Goal: Task Accomplishment & Management: Manage account settings

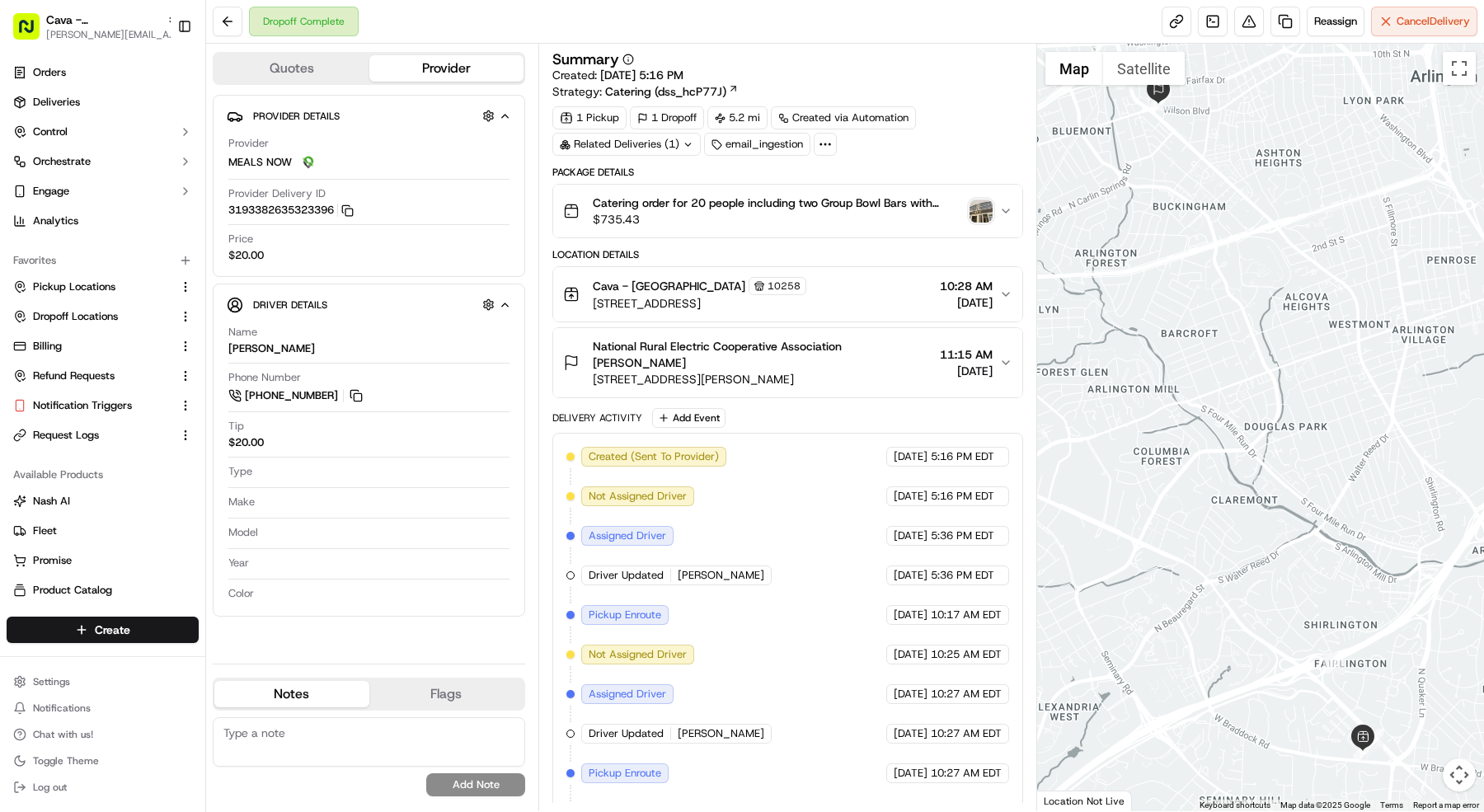
scroll to position [161, 0]
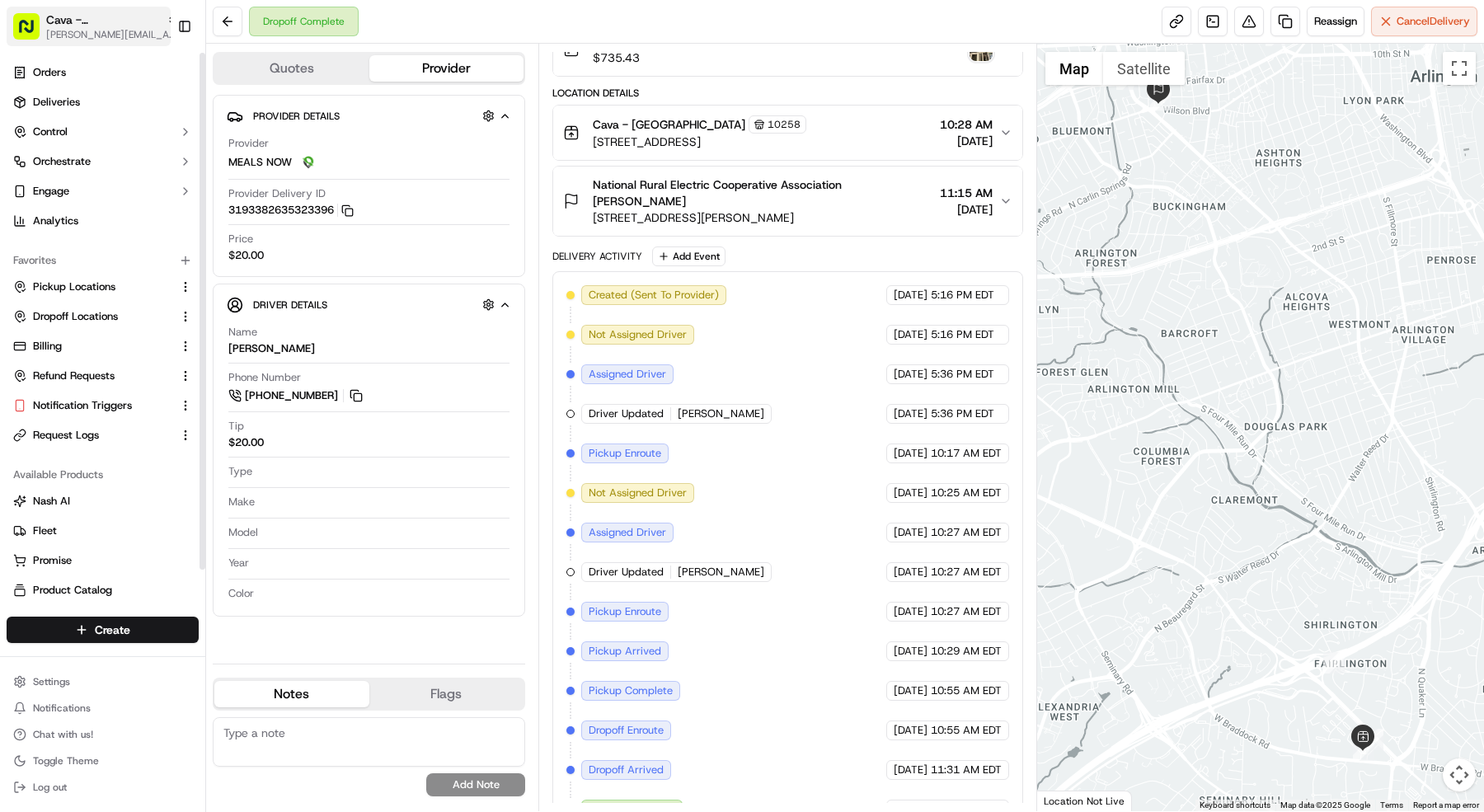
click at [122, 34] on span "mariam@usenash.com" at bounding box center [112, 35] width 132 height 13
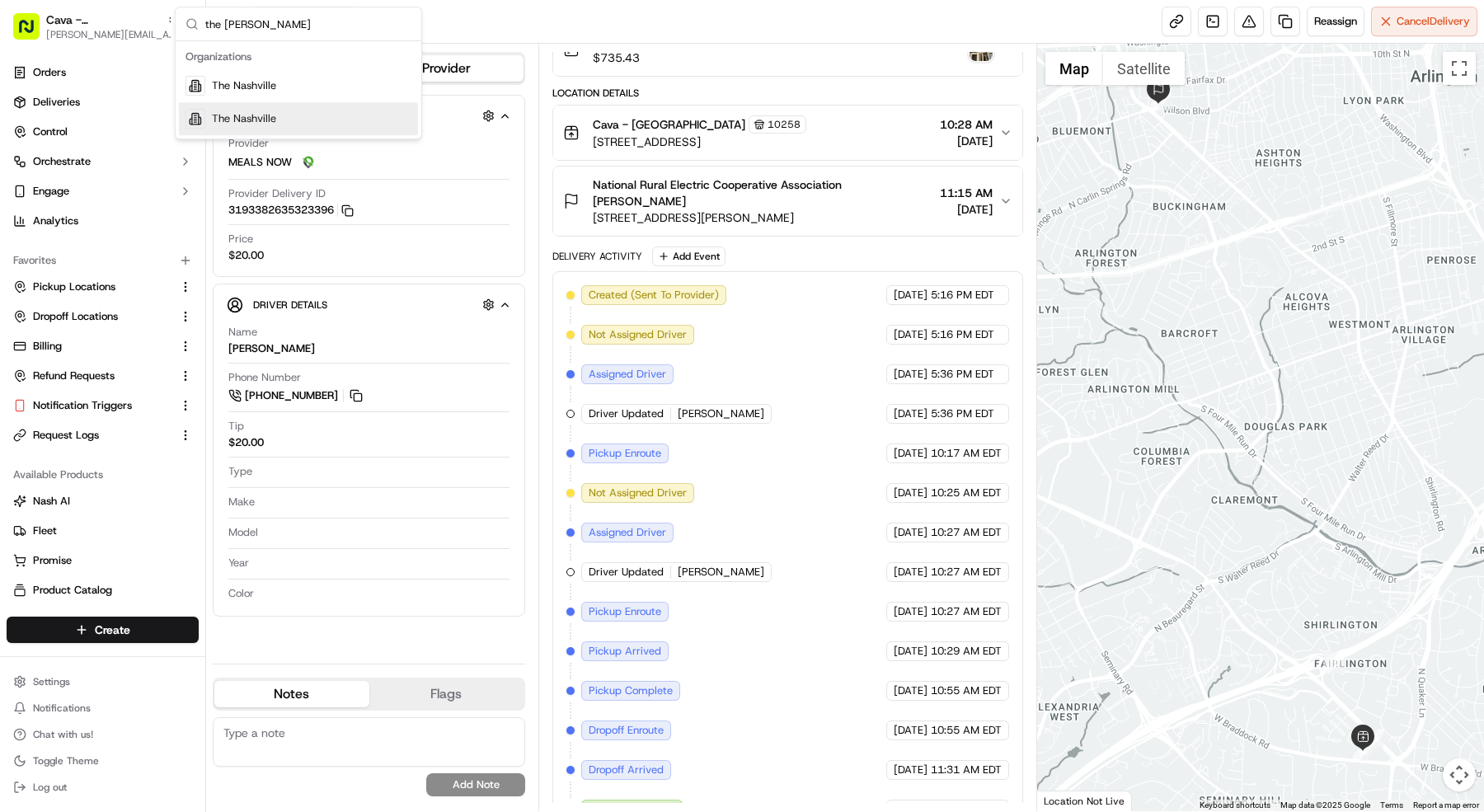
type input "the nash"
click at [263, 122] on span "The Nashville" at bounding box center [244, 118] width 64 height 15
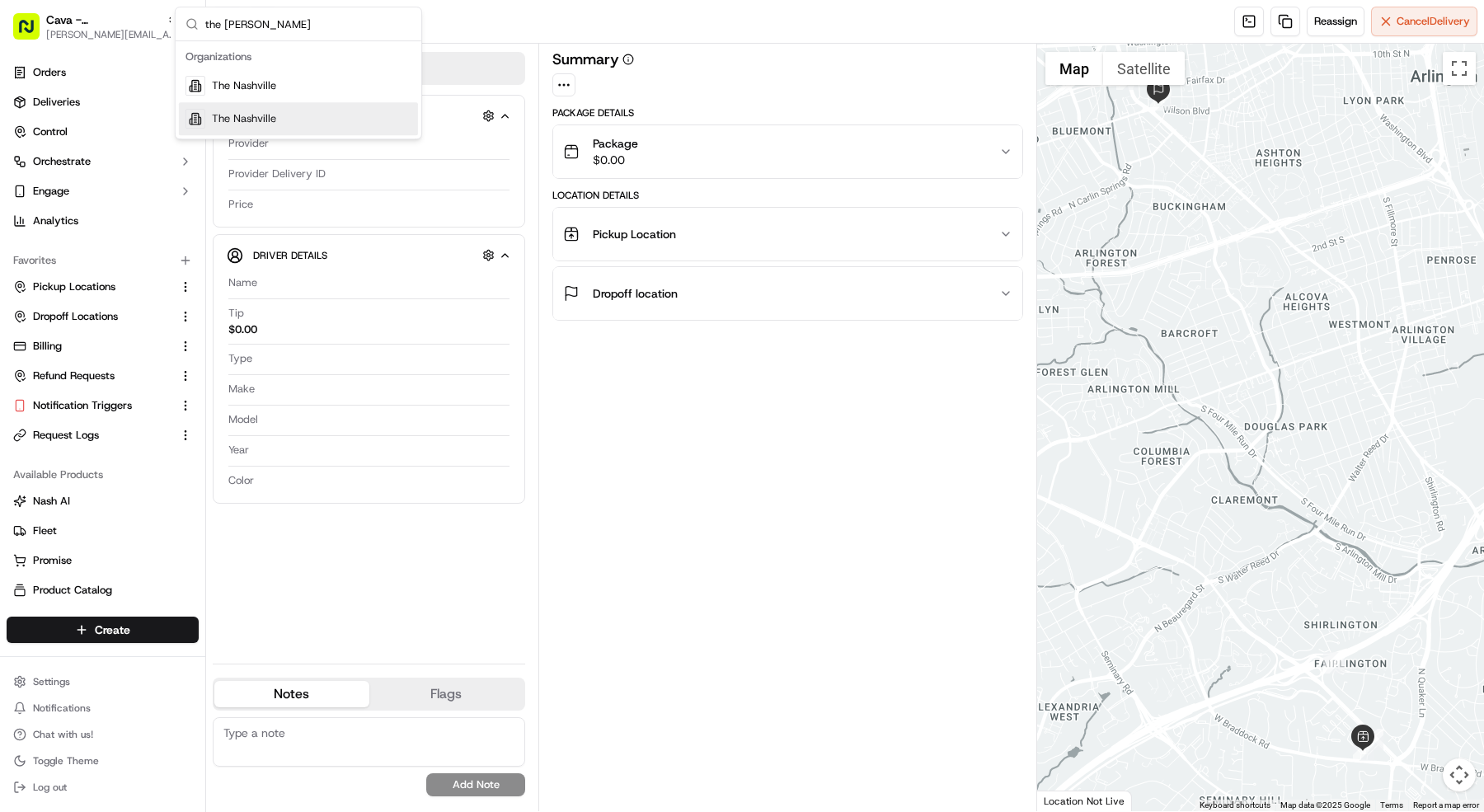
scroll to position [0, 0]
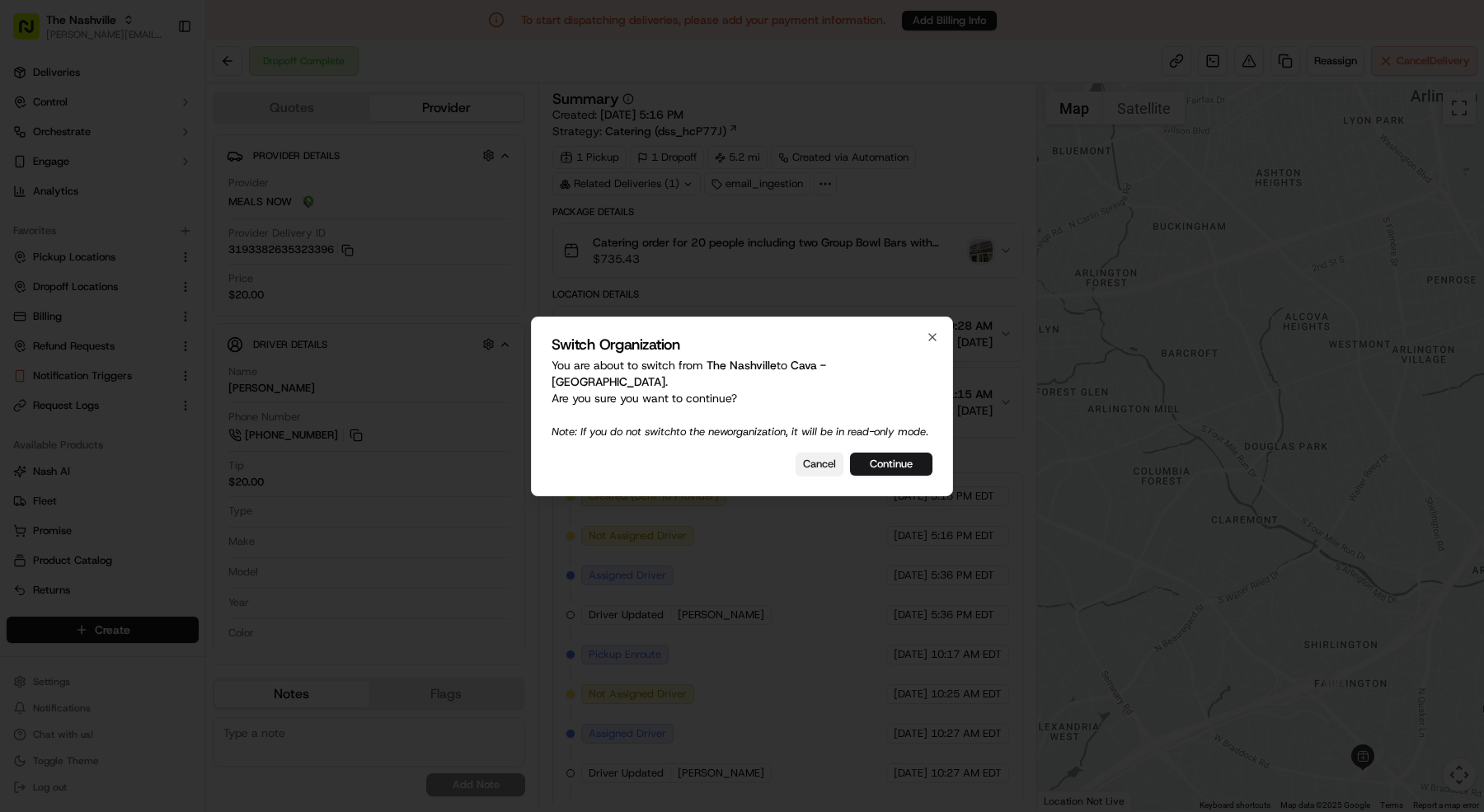
click at [822, 463] on button "Cancel" at bounding box center [819, 464] width 48 height 23
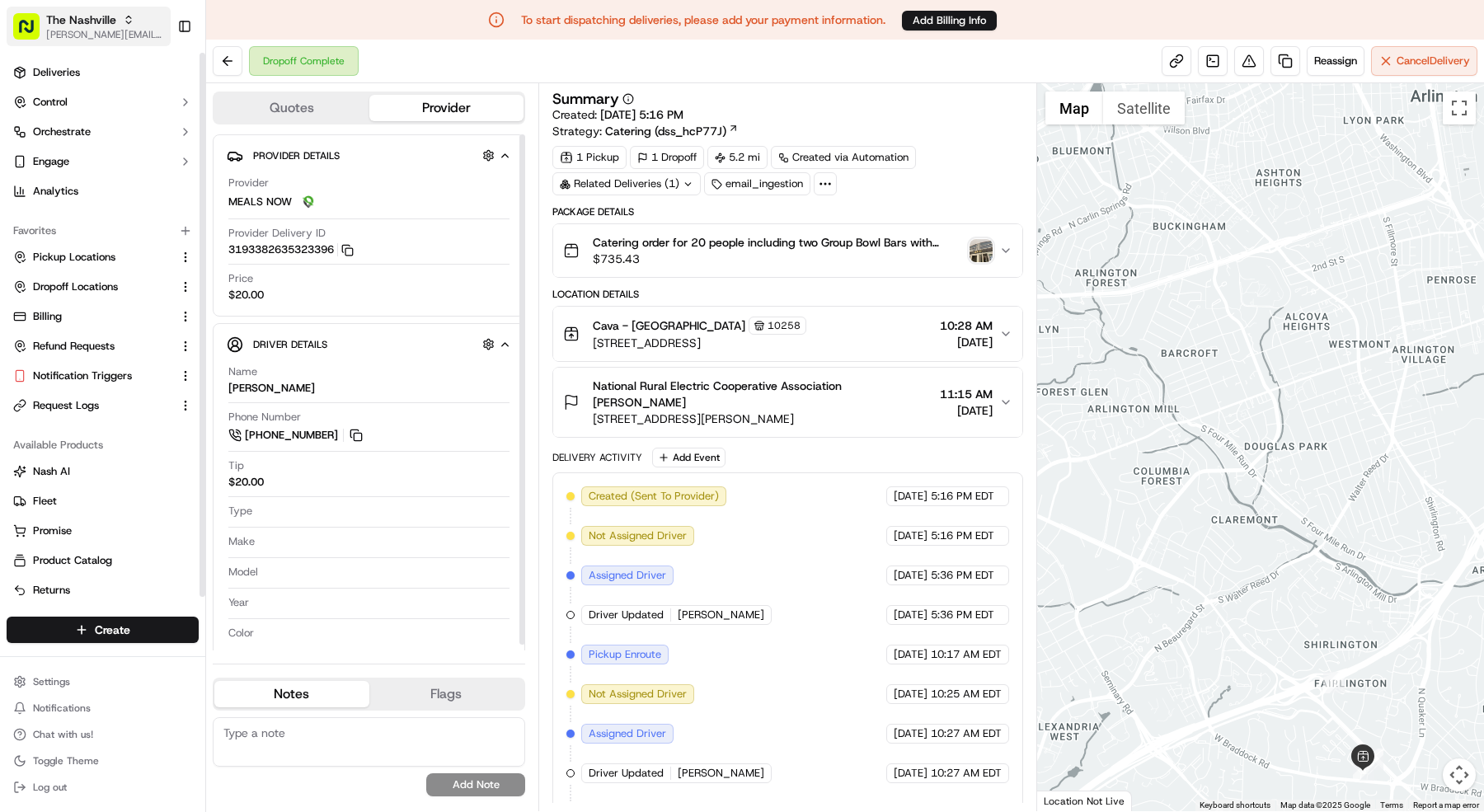
click at [126, 3] on div "The Nashville mariam@usenash.com Toggle Sidebar" at bounding box center [103, 27] width 205 height 53
click at [126, 16] on icon "button" at bounding box center [128, 19] width 12 height 12
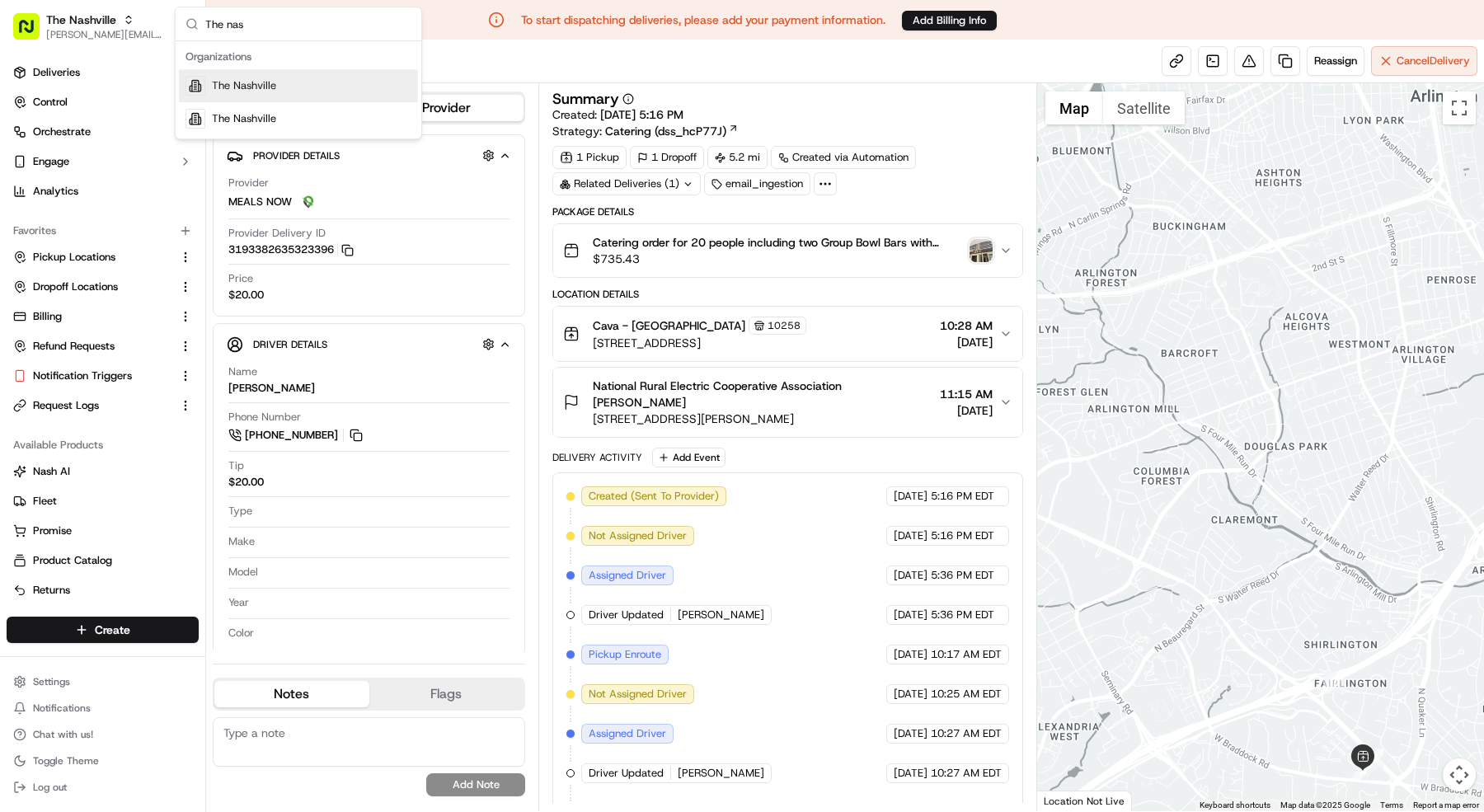
type input "The nas"
click at [221, 75] on div "The Nashville" at bounding box center [298, 86] width 239 height 33
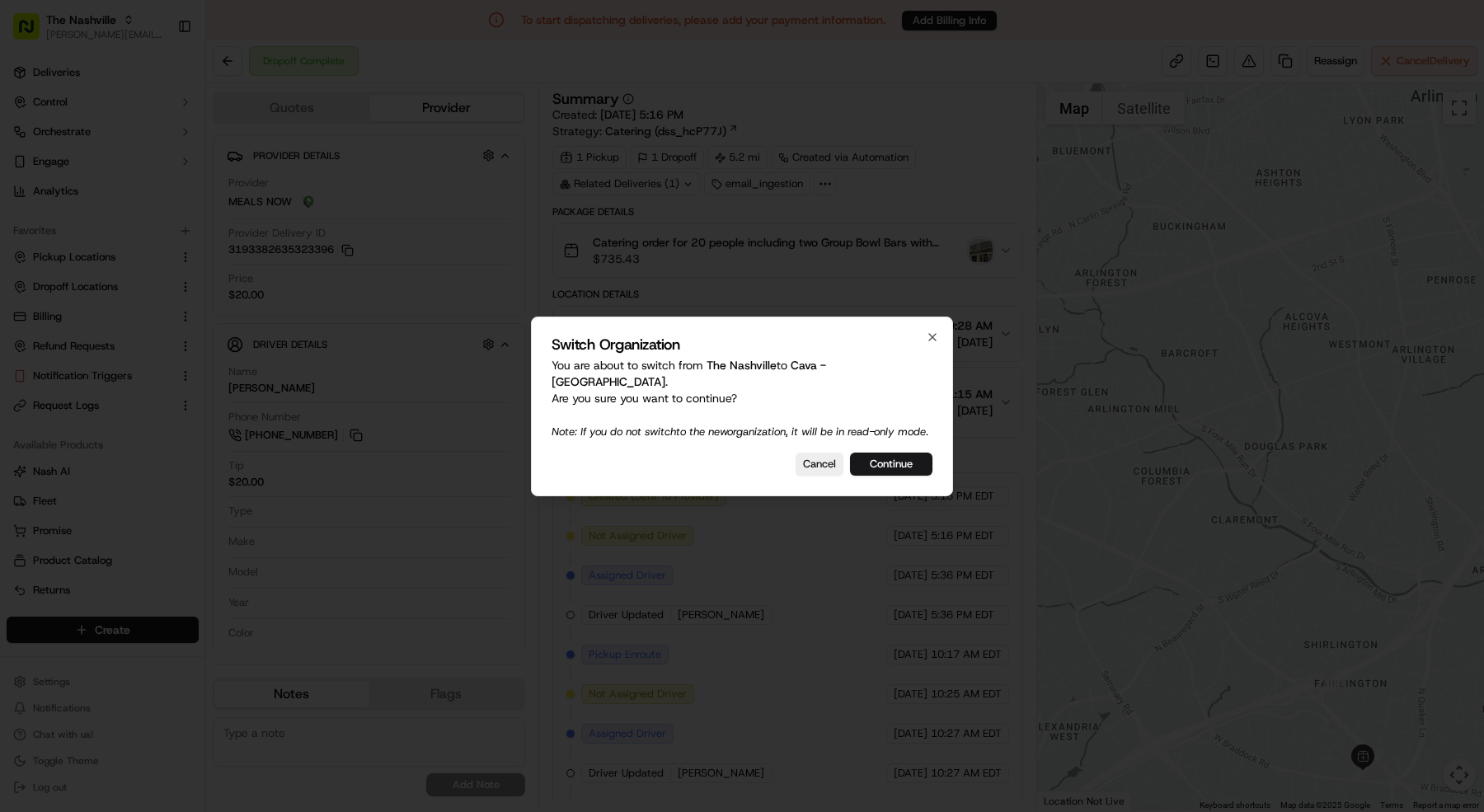
click at [940, 323] on div "Switch Organization You are about to switch from The Nashville to Cava - Alexan…" at bounding box center [742, 406] width 422 height 180
click at [936, 324] on div "Switch Organization You are about to switch from The Nashville to Cava - Alexan…" at bounding box center [742, 406] width 422 height 180
click at [922, 332] on div "Switch Organization You are about to switch from The Nashville to Cava - Alexan…" at bounding box center [742, 406] width 422 height 180
click at [928, 333] on icon "button" at bounding box center [932, 337] width 13 height 13
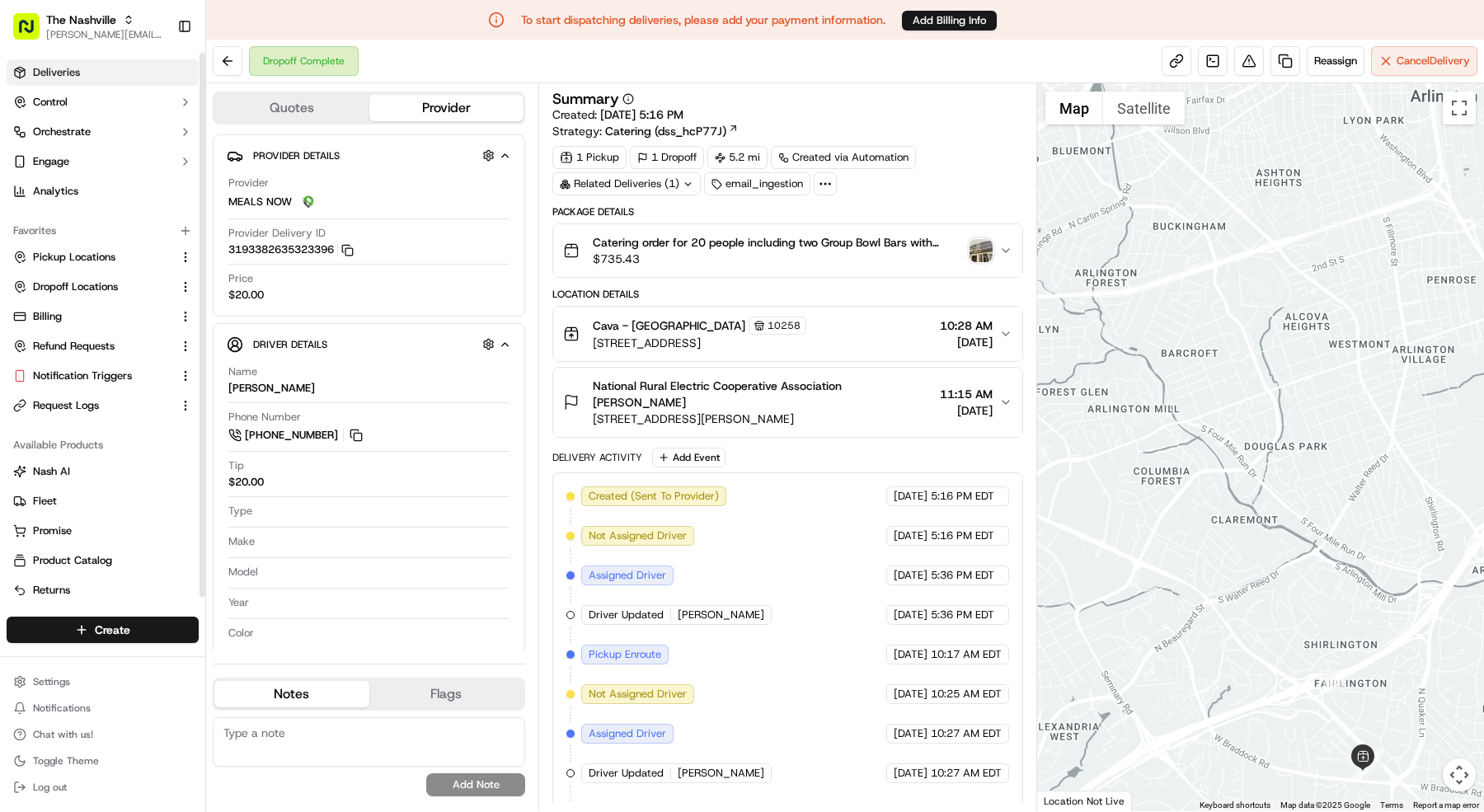
click at [63, 79] on span "Deliveries" at bounding box center [56, 72] width 47 height 15
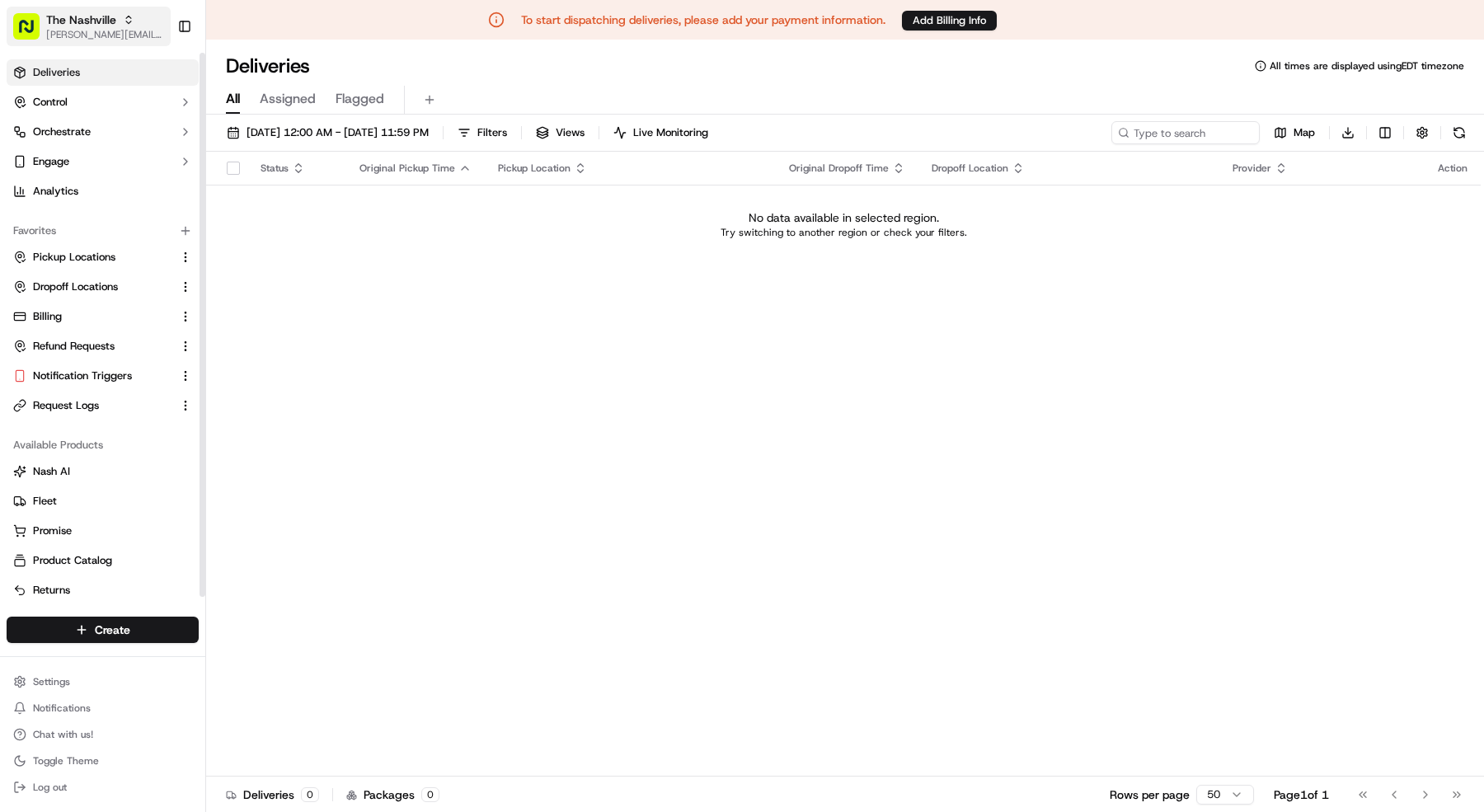
click at [123, 14] on icon "button" at bounding box center [128, 19] width 12 height 12
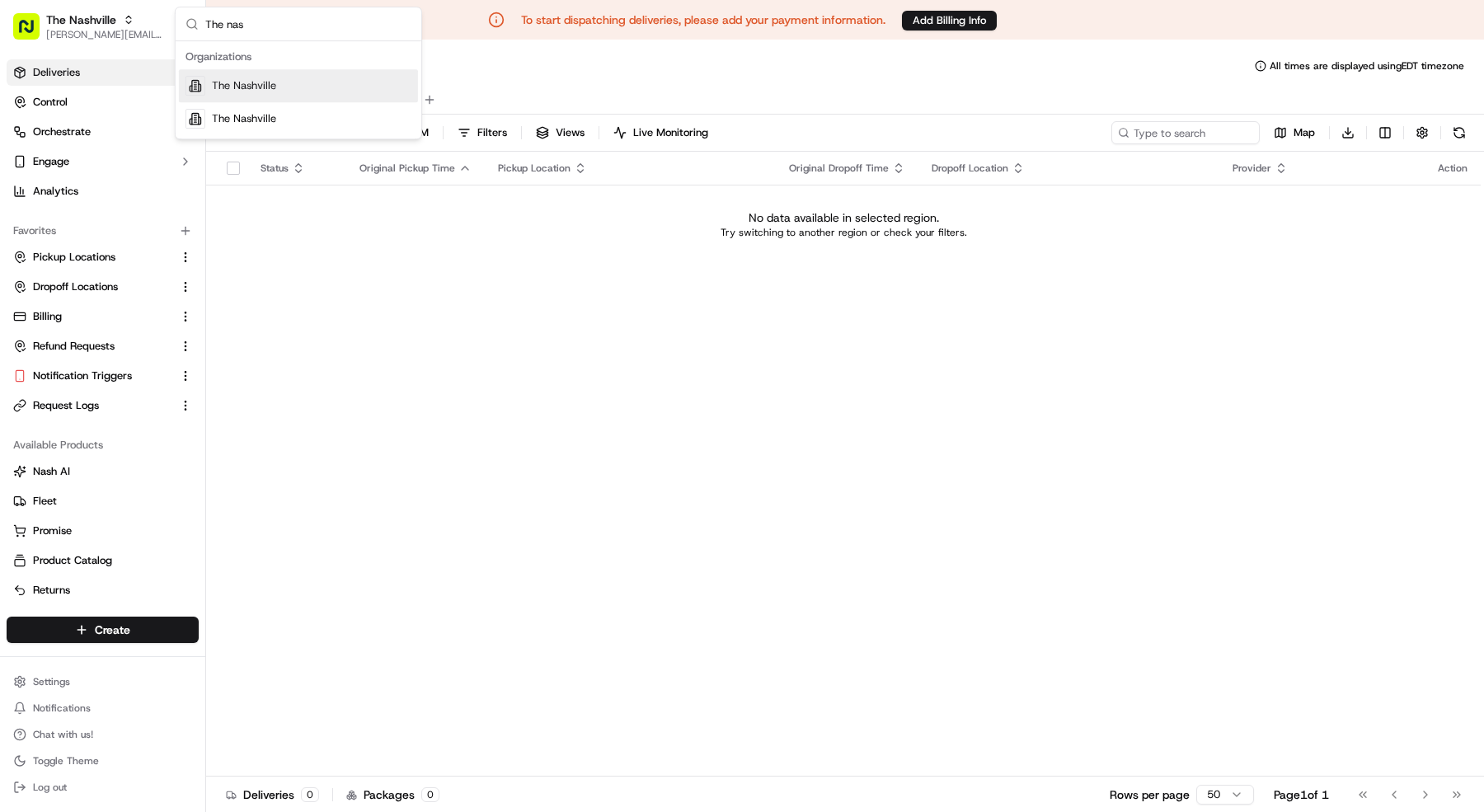
type input "The nas"
click at [320, 112] on div "The Nashville" at bounding box center [298, 119] width 239 height 33
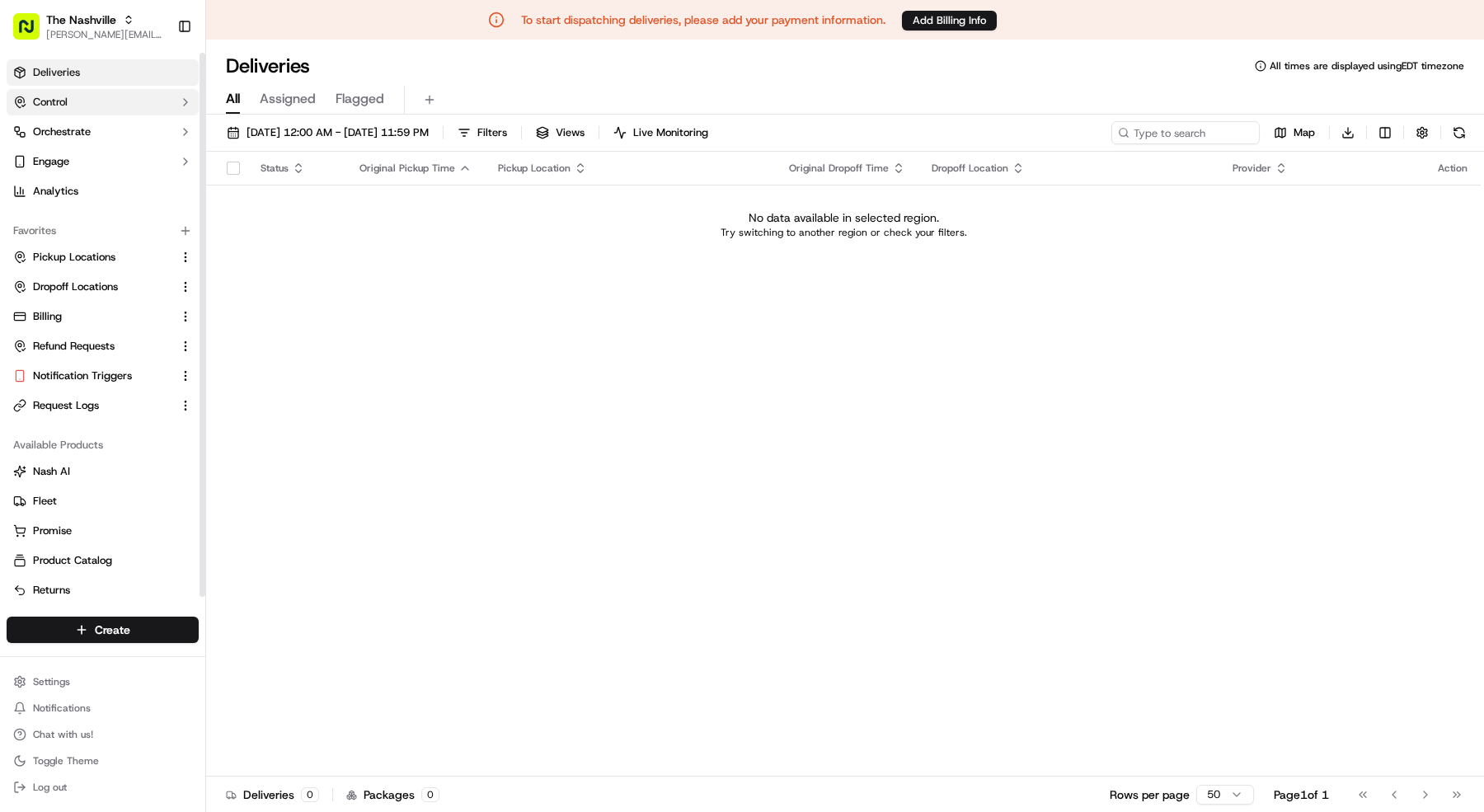
click at [83, 105] on button "Control" at bounding box center [103, 102] width 192 height 27
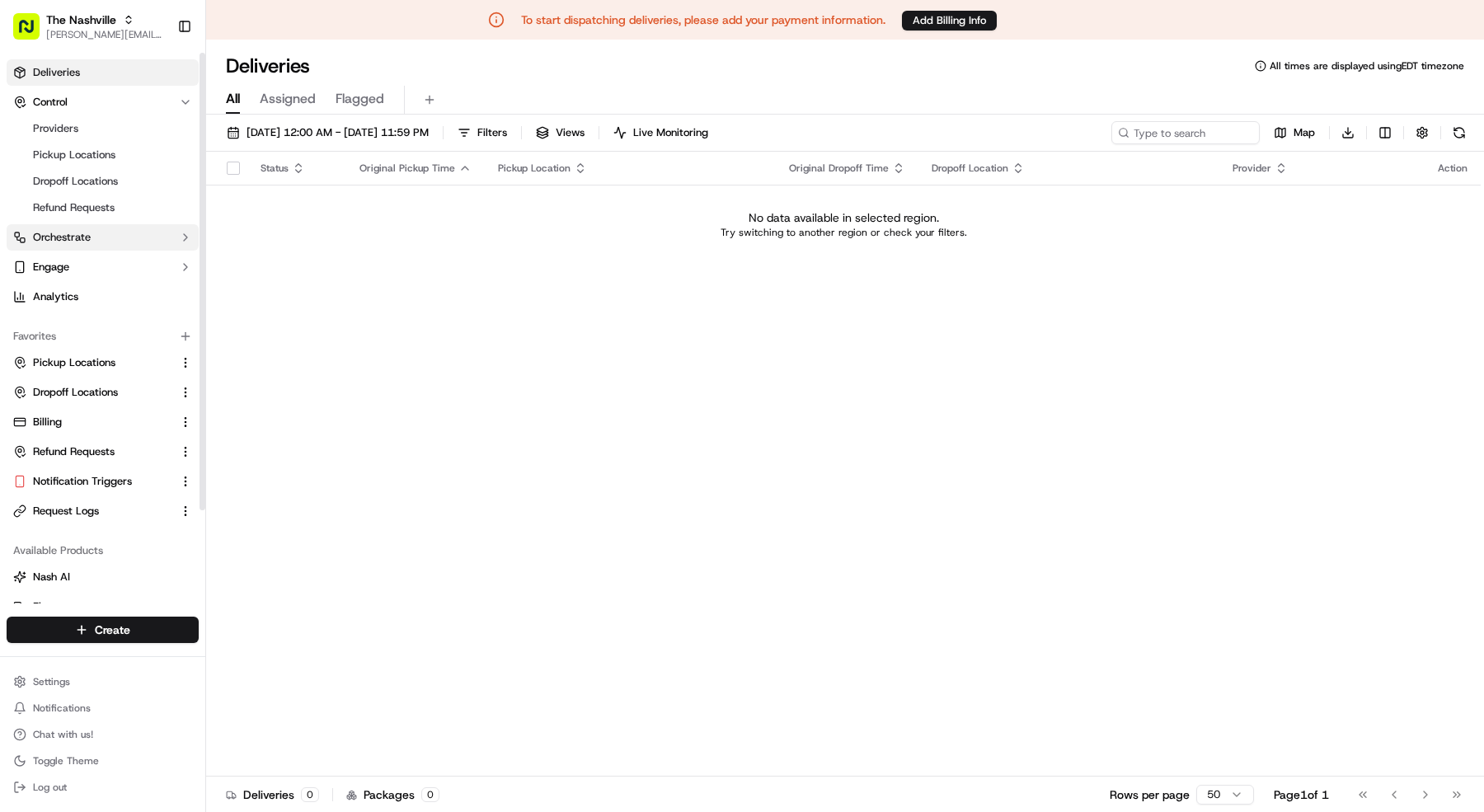
click at [88, 235] on span "Orchestrate" at bounding box center [61, 237] width 58 height 15
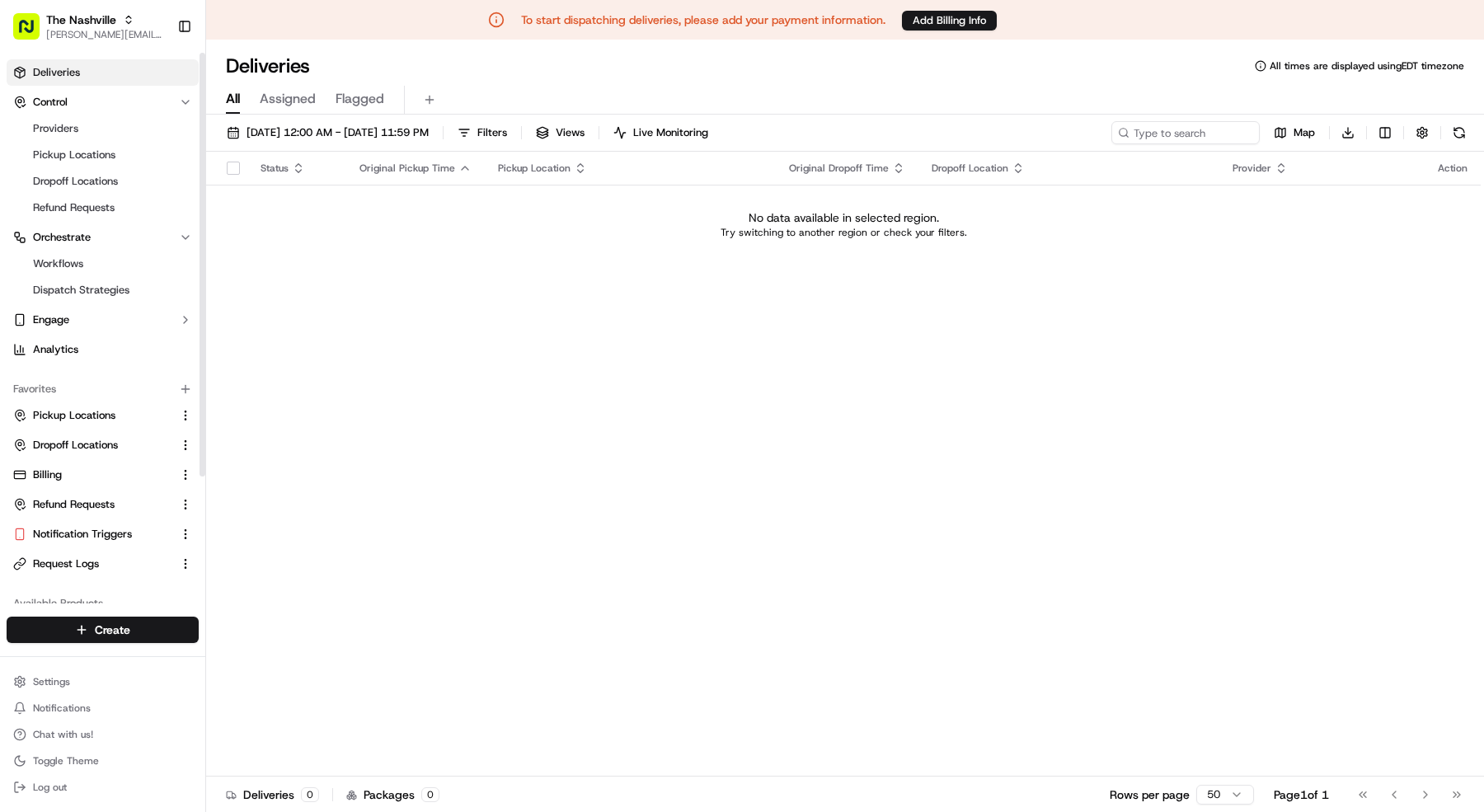
click at [117, 71] on link "Deliveries" at bounding box center [103, 72] width 192 height 27
click at [115, 97] on button "Control" at bounding box center [103, 102] width 192 height 27
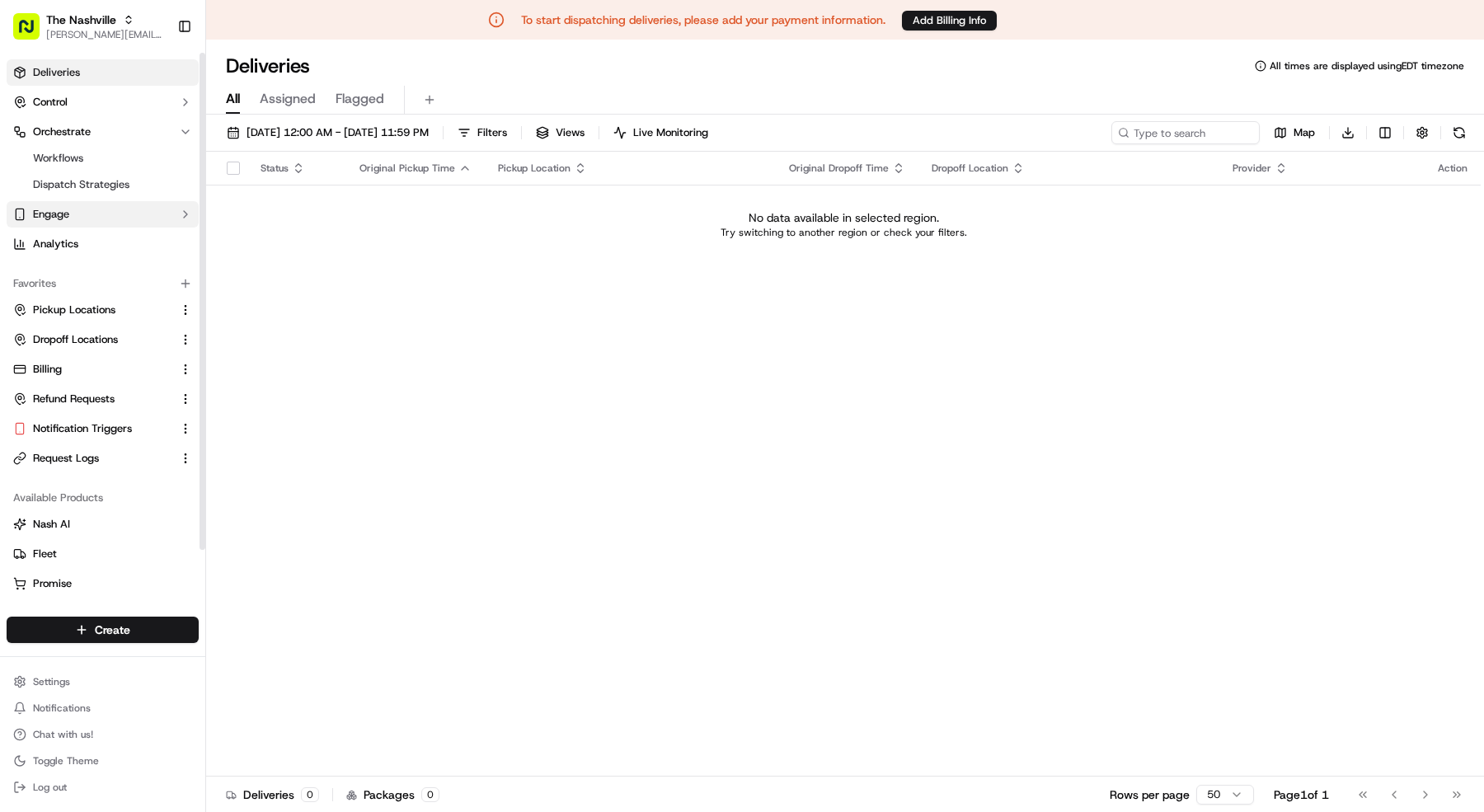
click at [98, 214] on button "Engage" at bounding box center [103, 214] width 192 height 27
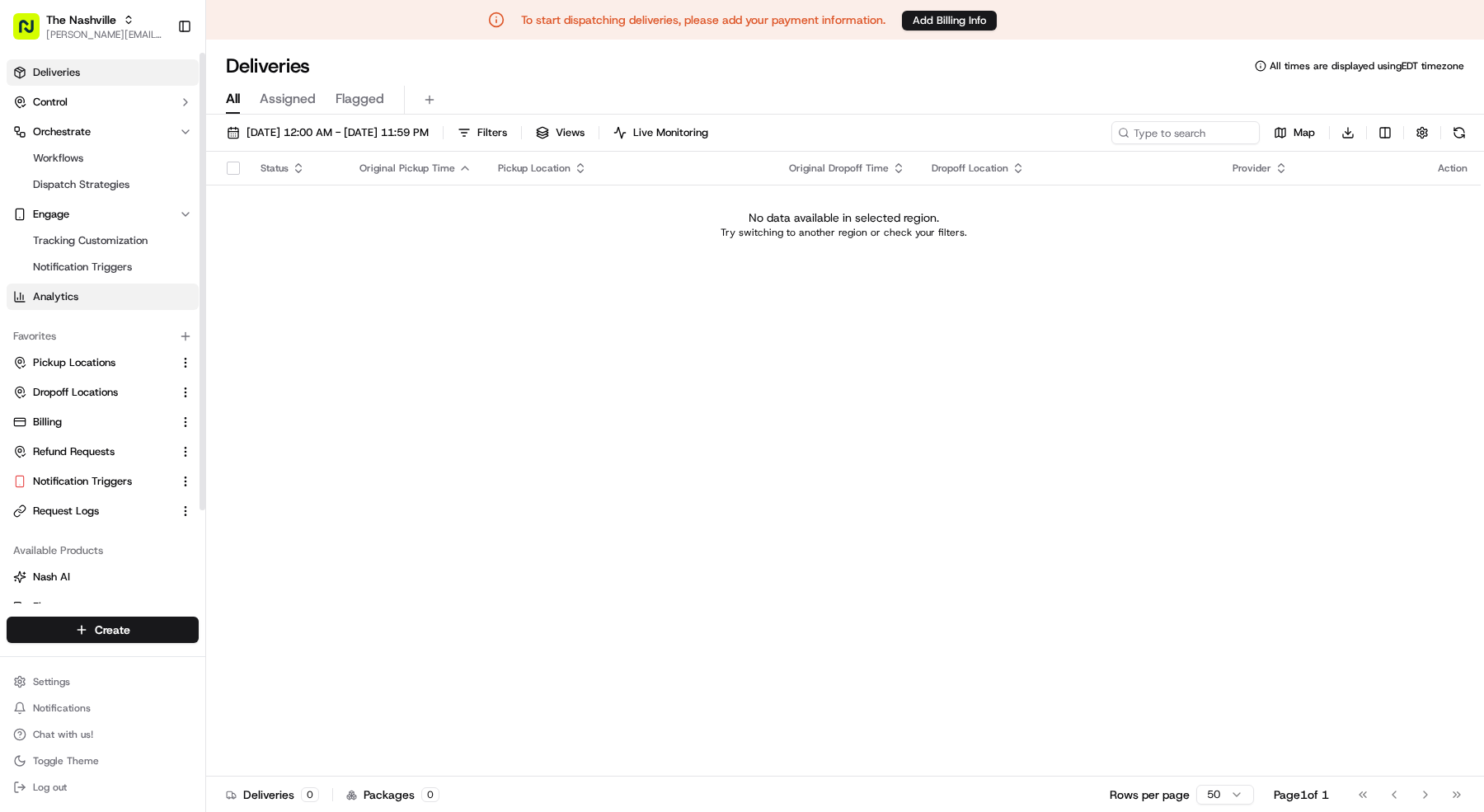
click at [98, 296] on link "Analytics" at bounding box center [103, 296] width 192 height 27
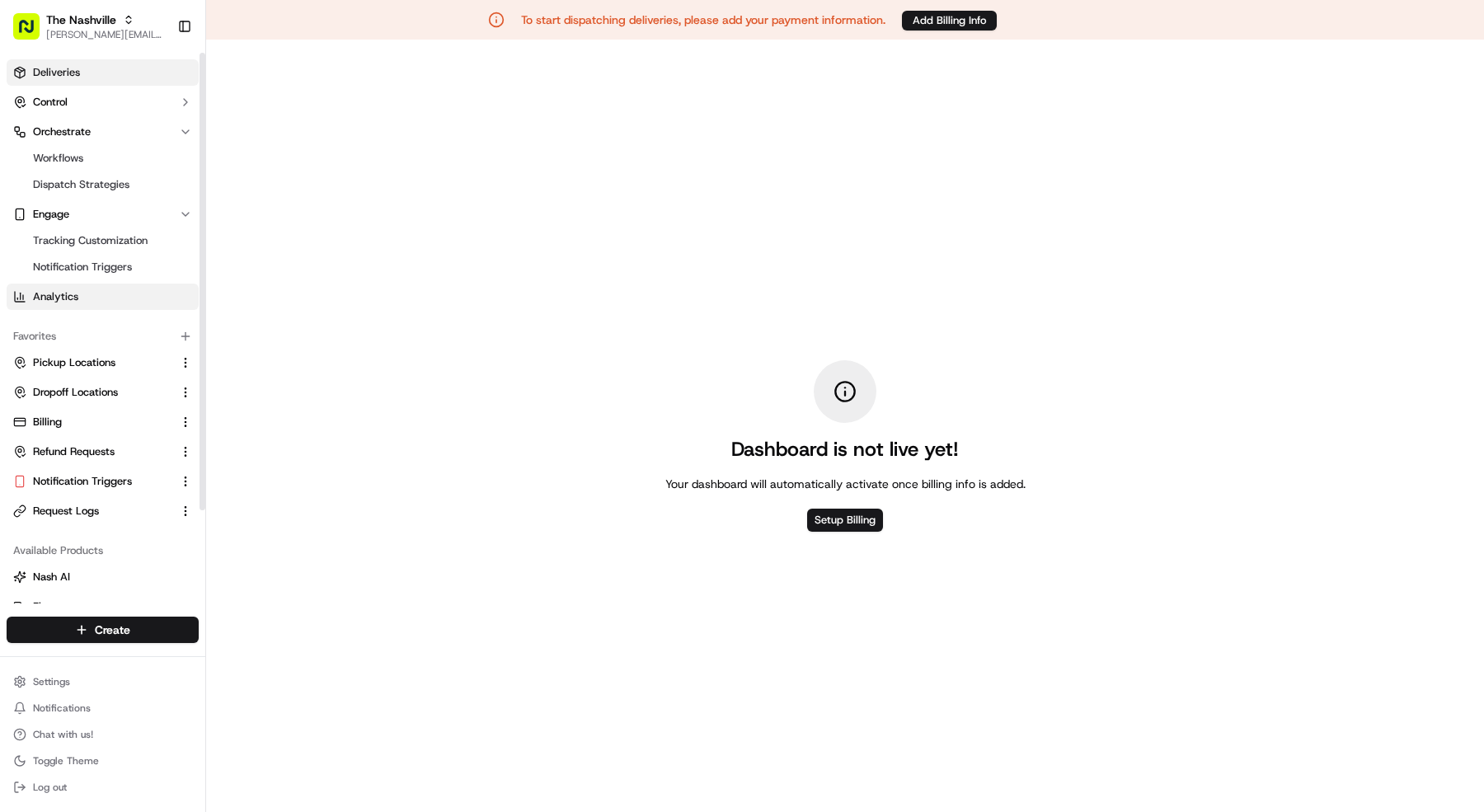
click at [119, 70] on link "Deliveries" at bounding box center [103, 72] width 192 height 27
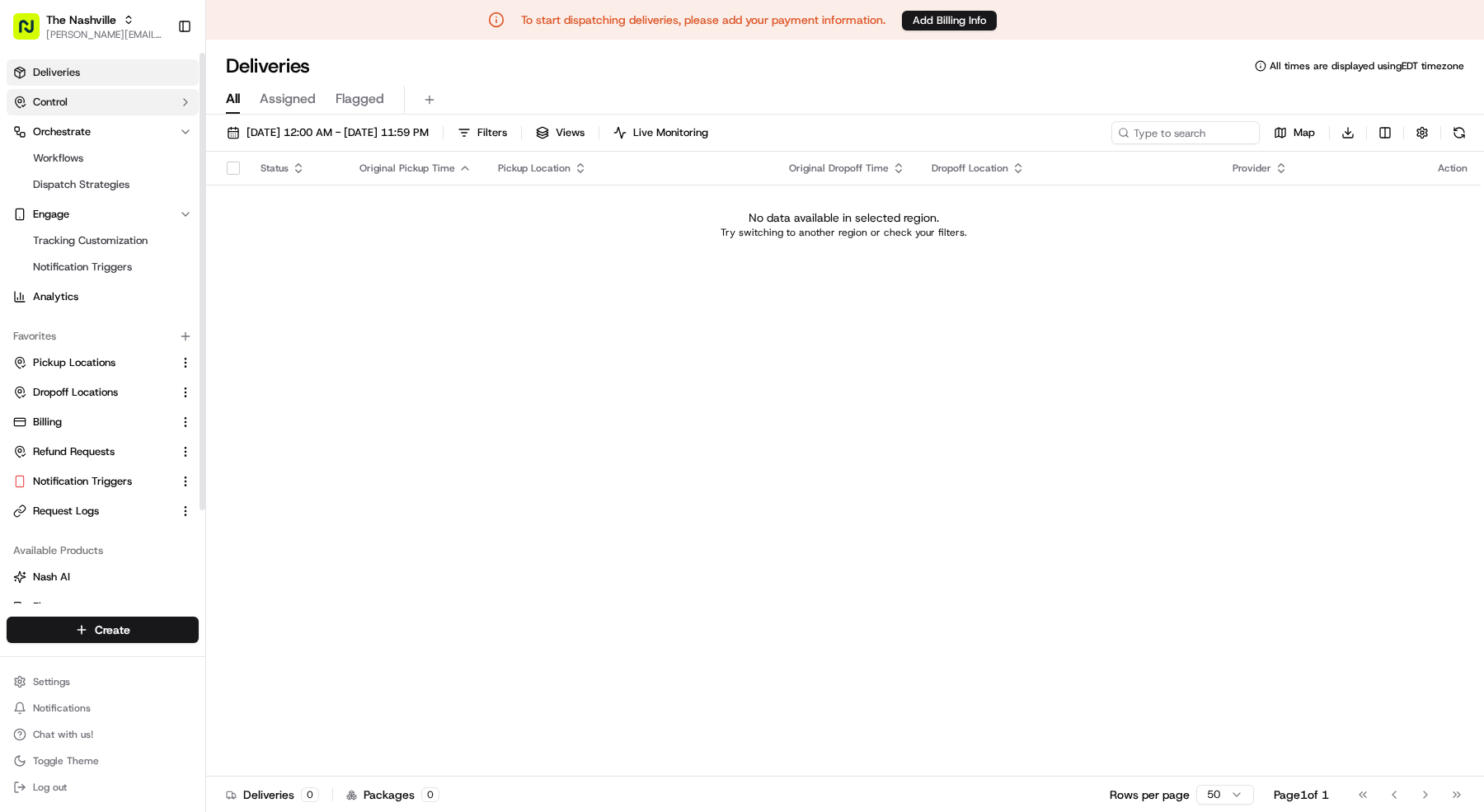
click at [121, 95] on button "Control" at bounding box center [103, 102] width 192 height 27
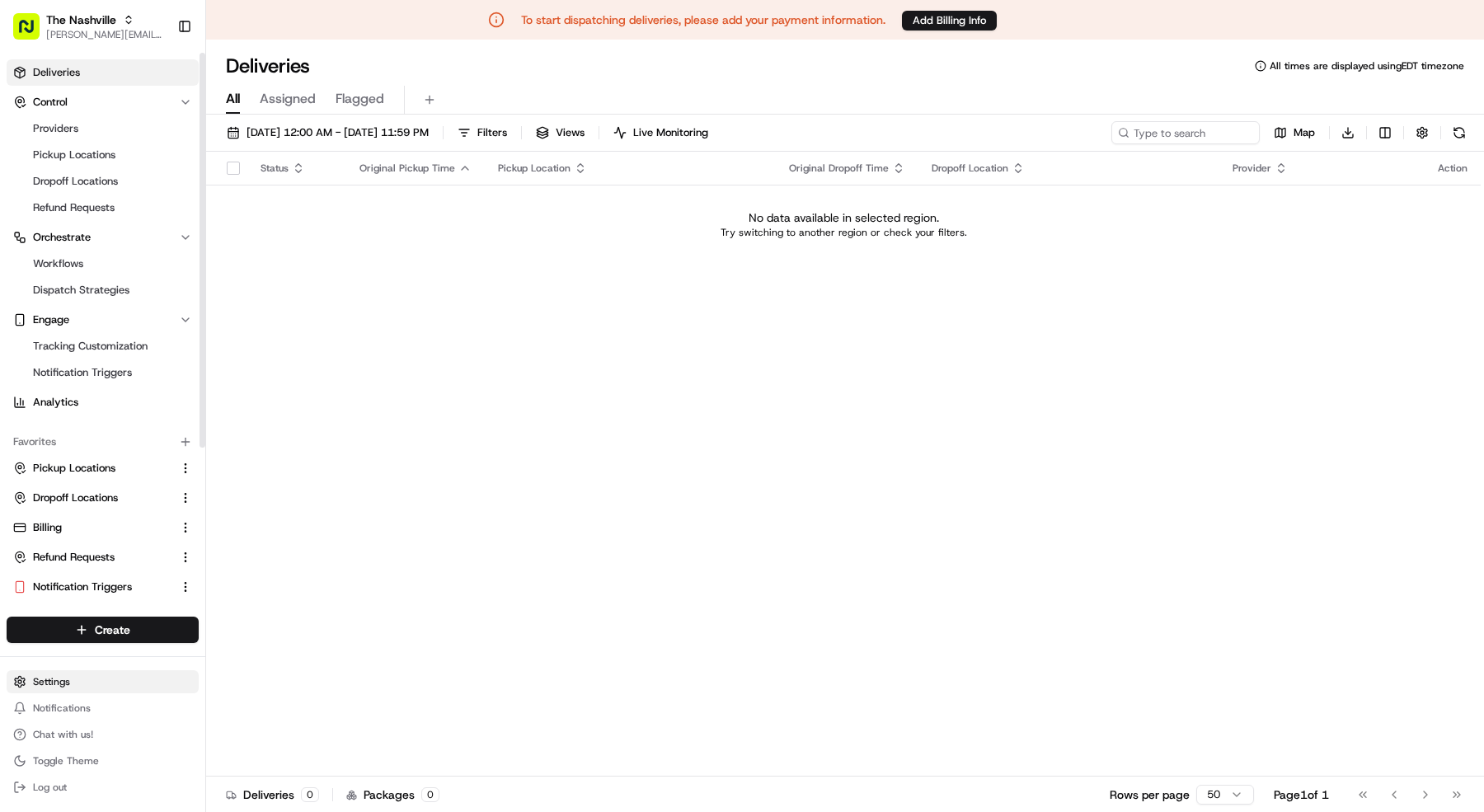
click at [66, 675] on html "To start dispatching deliveries, please add your payment information. Add Billi…" at bounding box center [742, 406] width 1484 height 812
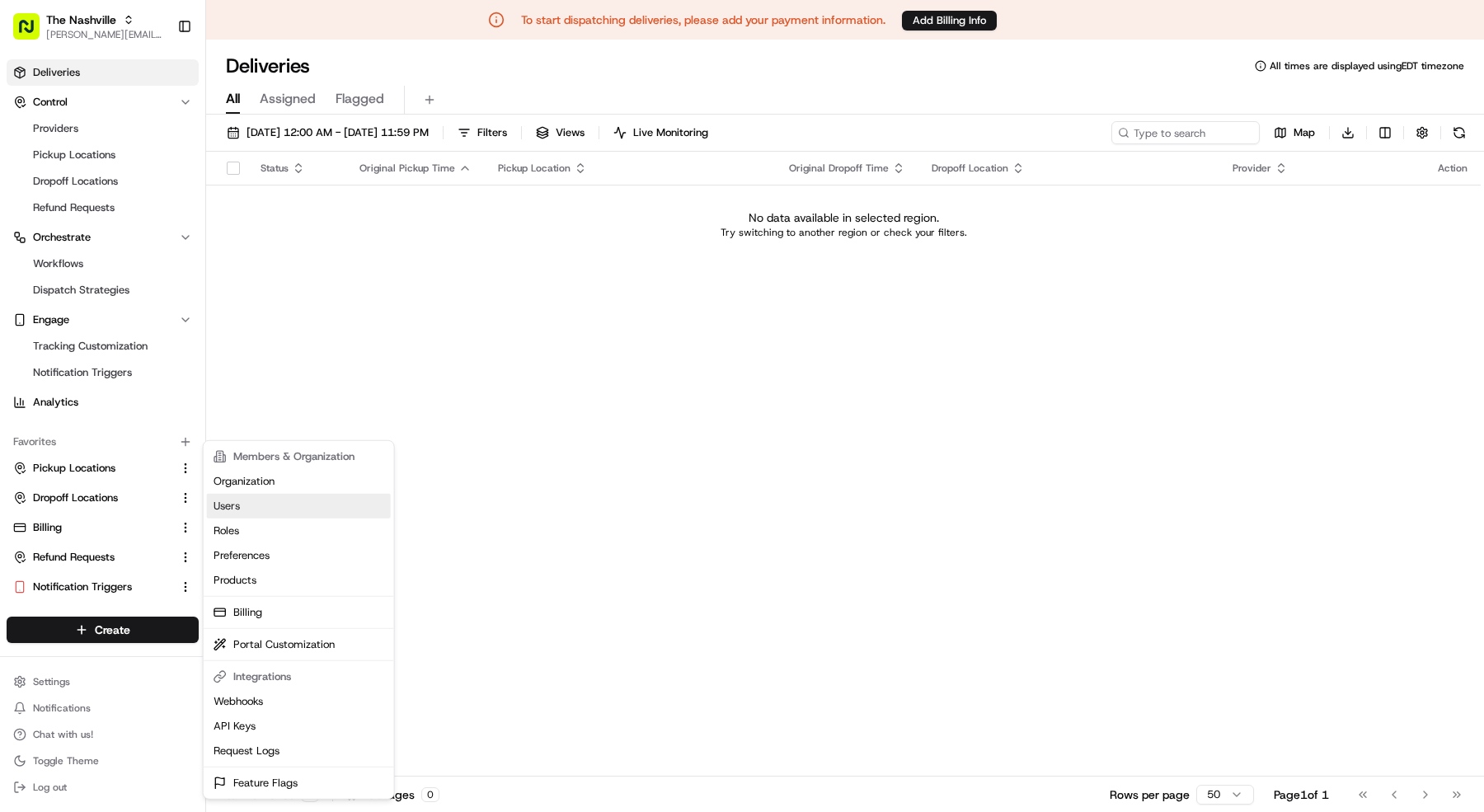
click at [222, 499] on link "Users" at bounding box center [299, 506] width 184 height 25
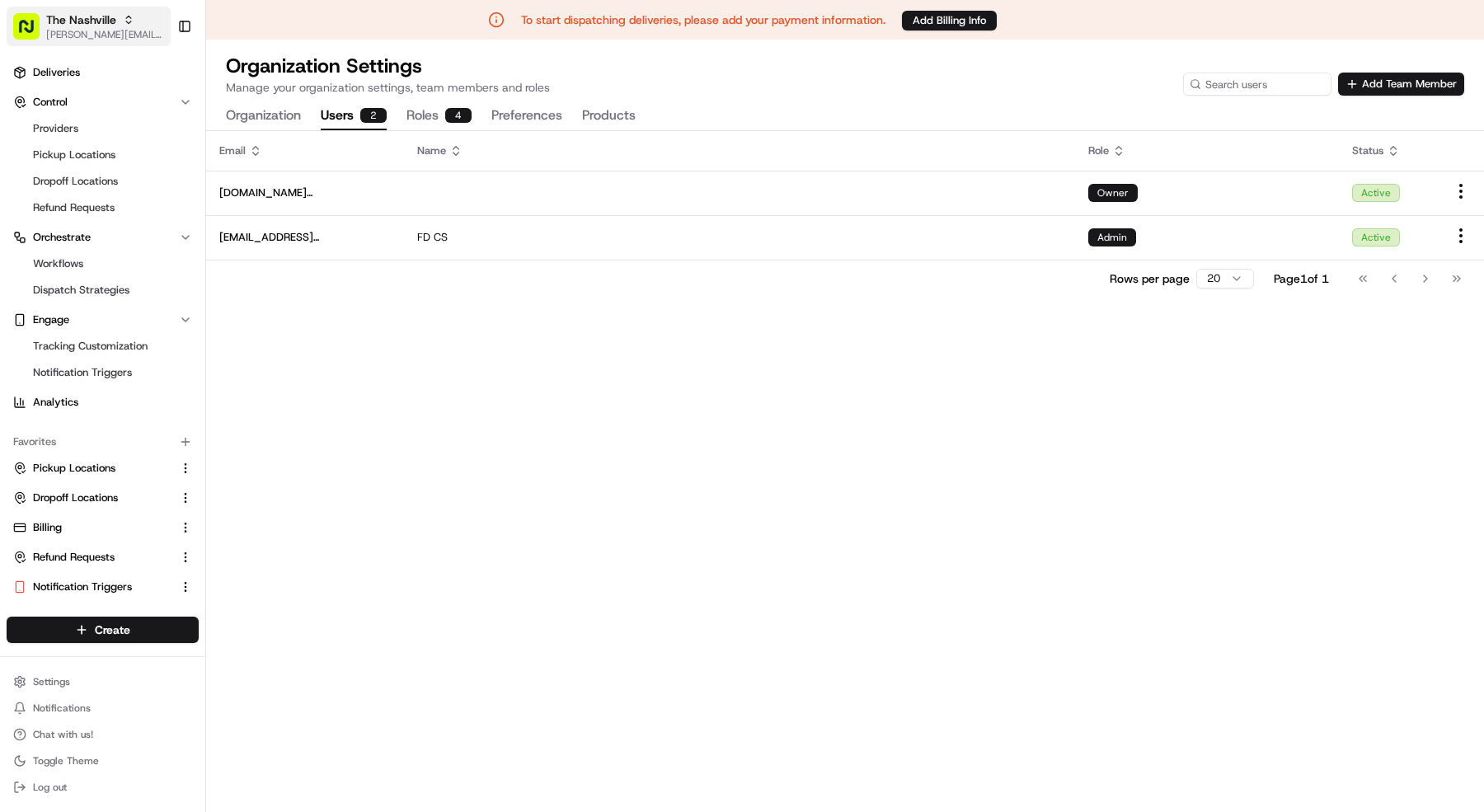
click at [77, 37] on span "mariam@usenash.com" at bounding box center [104, 35] width 118 height 13
